Goal: Task Accomplishment & Management: Use online tool/utility

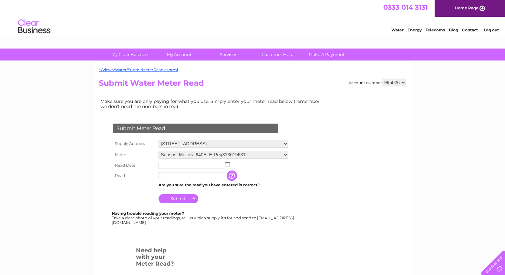
click at [227, 163] on img at bounding box center [227, 164] width 5 height 5
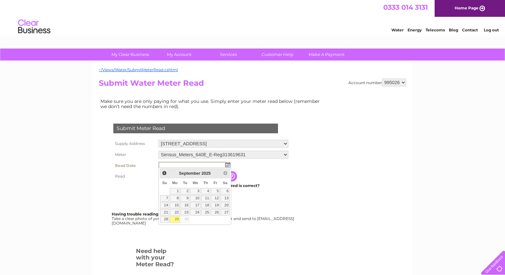
click at [177, 220] on link "29" at bounding box center [175, 219] width 10 height 6
type input "2025/09/29"
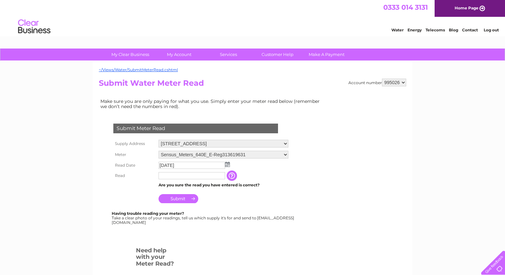
click at [167, 174] on input "text" at bounding box center [192, 175] width 67 height 7
type input "00004"
click at [187, 198] on input "Submit" at bounding box center [179, 199] width 40 height 9
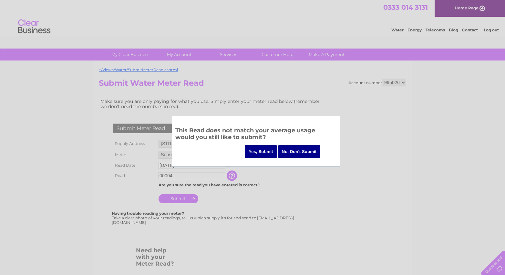
click at [285, 154] on input "No, Don't Submit" at bounding box center [299, 151] width 43 height 13
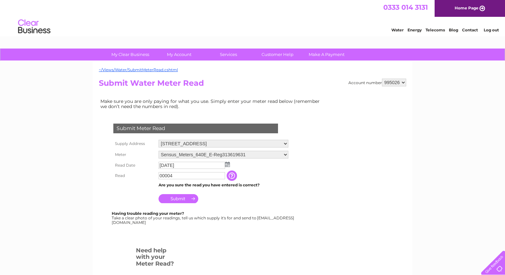
click at [183, 197] on input "Submit" at bounding box center [179, 198] width 40 height 9
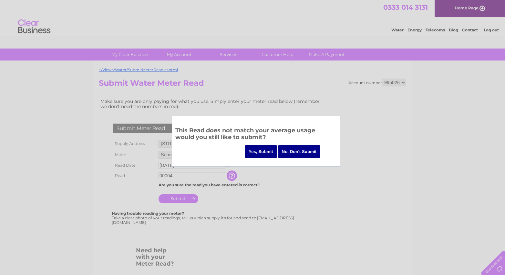
click at [263, 152] on input "Yes, Submit" at bounding box center [261, 151] width 32 height 13
